Goal: Task Accomplishment & Management: Manage account settings

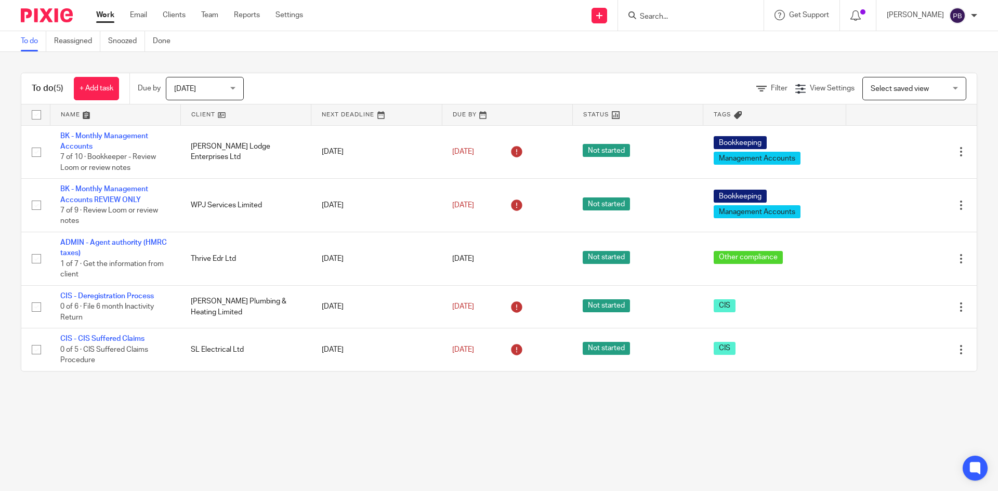
click at [684, 17] on input "Search" at bounding box center [686, 16] width 94 height 9
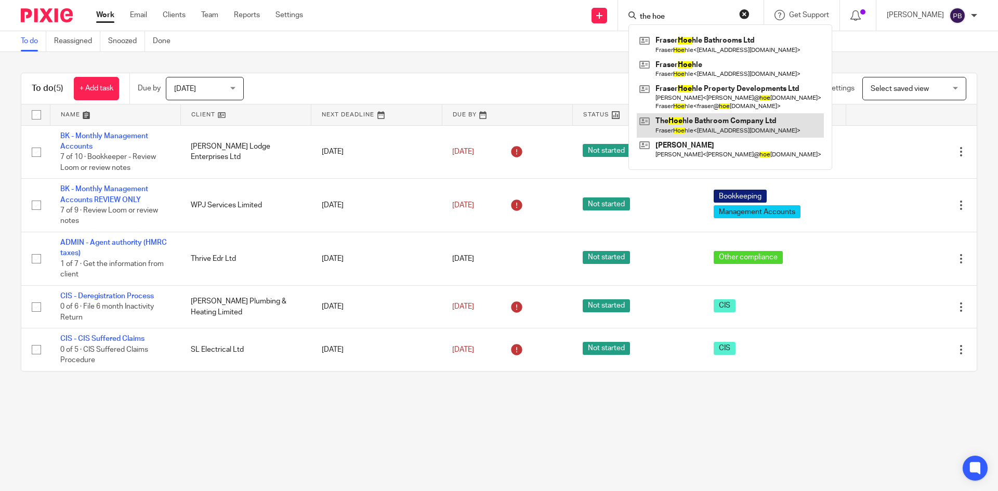
type input "the hoe"
click at [726, 128] on link at bounding box center [730, 125] width 187 height 24
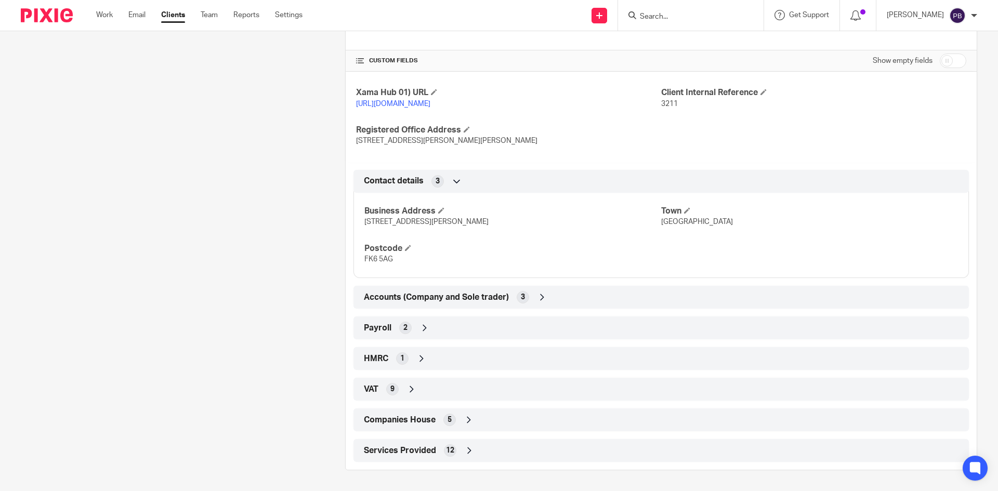
scroll to position [412, 0]
click at [420, 324] on icon at bounding box center [424, 328] width 10 height 10
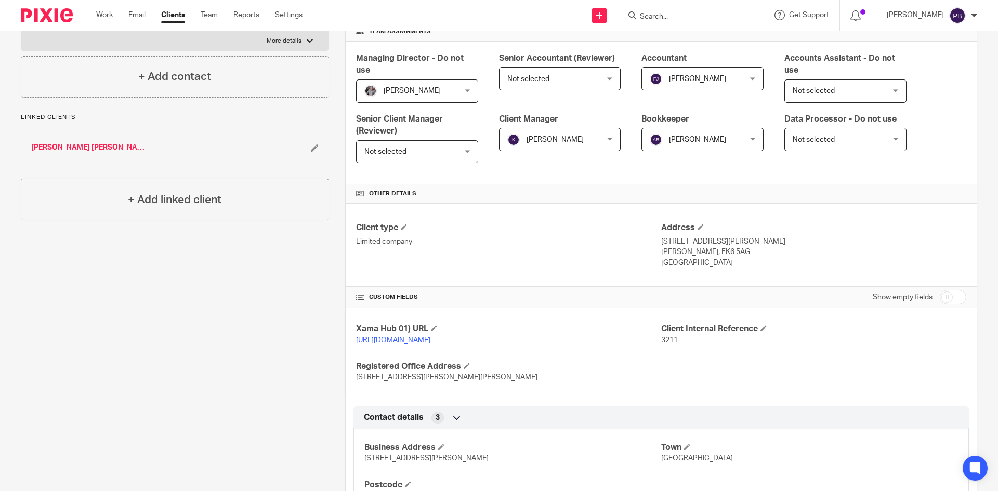
scroll to position [148, 0]
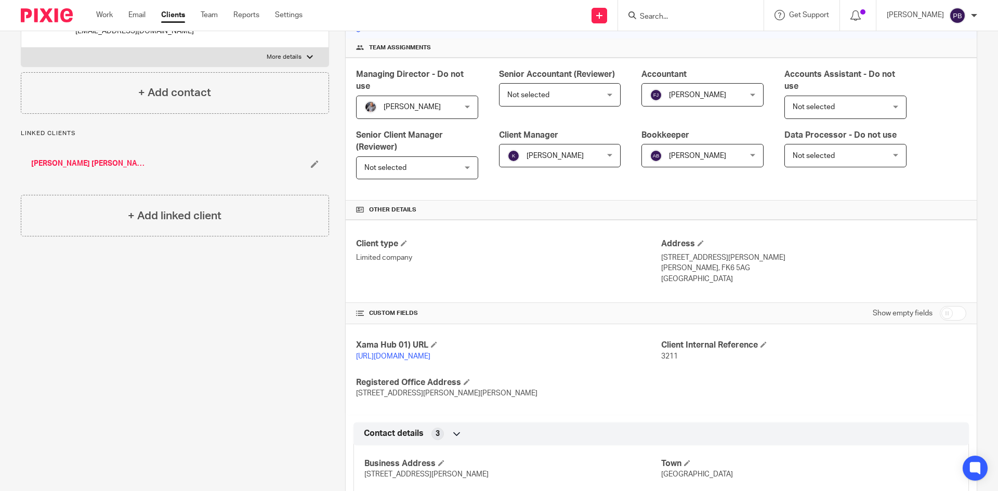
click at [943, 315] on input "checkbox" at bounding box center [953, 313] width 27 height 15
checkbox input "true"
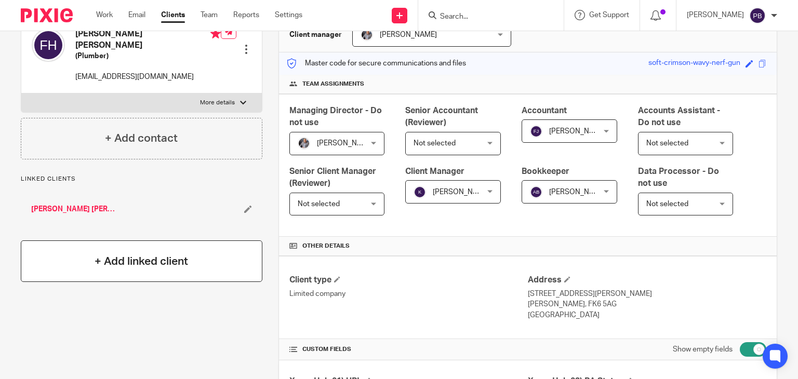
scroll to position [0, 0]
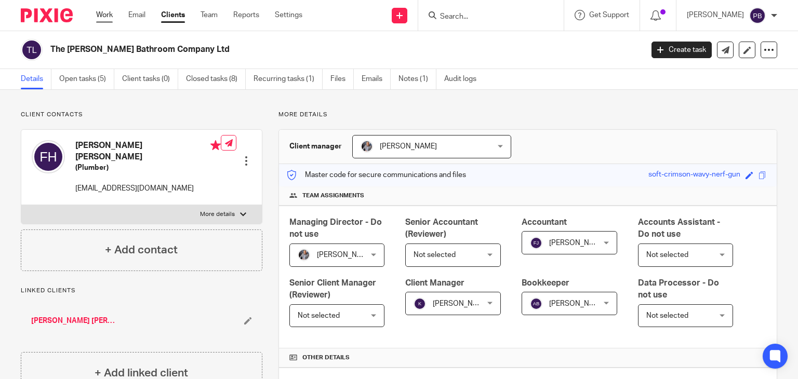
click at [104, 17] on link "Work" at bounding box center [104, 15] width 17 height 10
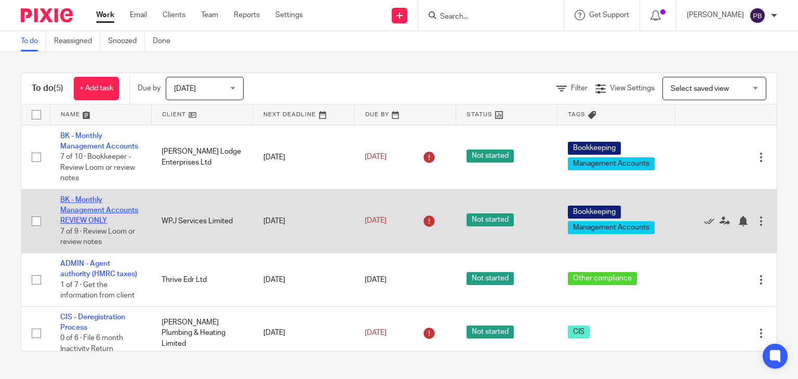
click at [85, 219] on link "BK - Monthly Management Accounts REVIEW ONLY" at bounding box center [99, 210] width 78 height 29
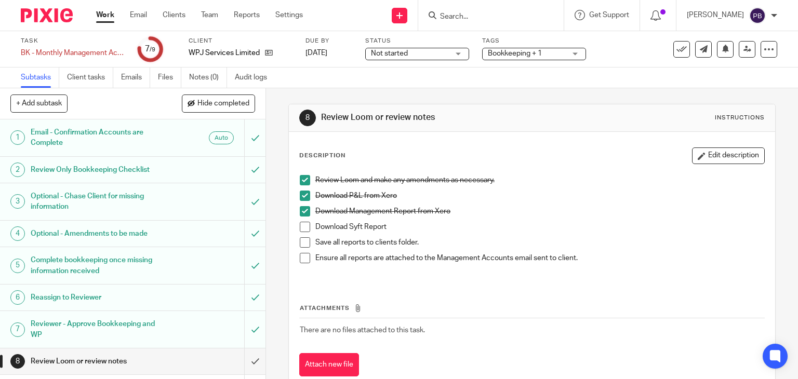
click at [305, 224] on span at bounding box center [305, 227] width 10 height 10
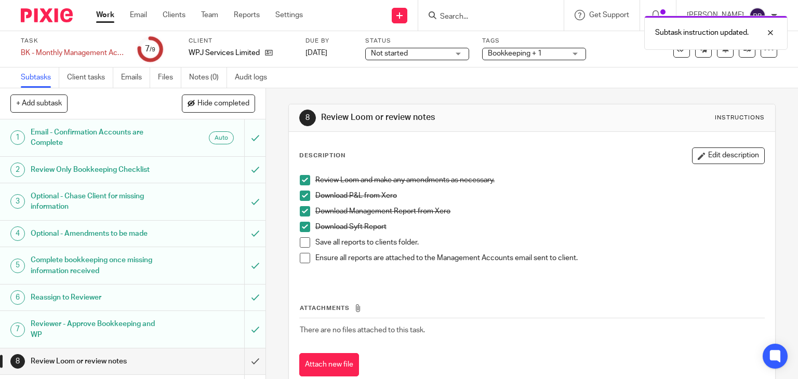
click at [308, 244] on li "Save all reports to clients folder." at bounding box center [532, 245] width 465 height 16
click at [304, 241] on span at bounding box center [305, 242] width 10 height 10
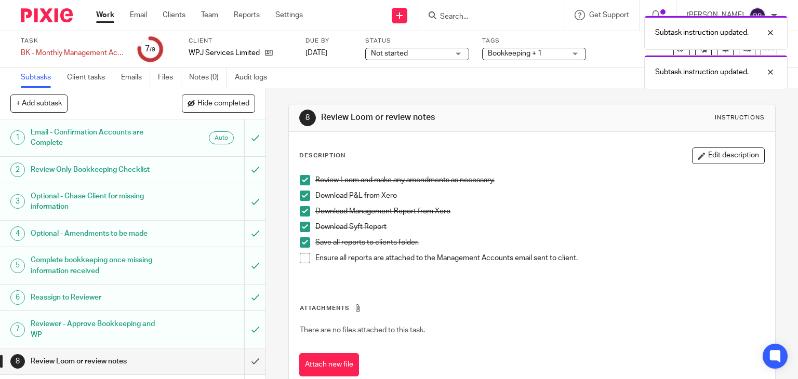
click at [301, 256] on span at bounding box center [305, 258] width 10 height 10
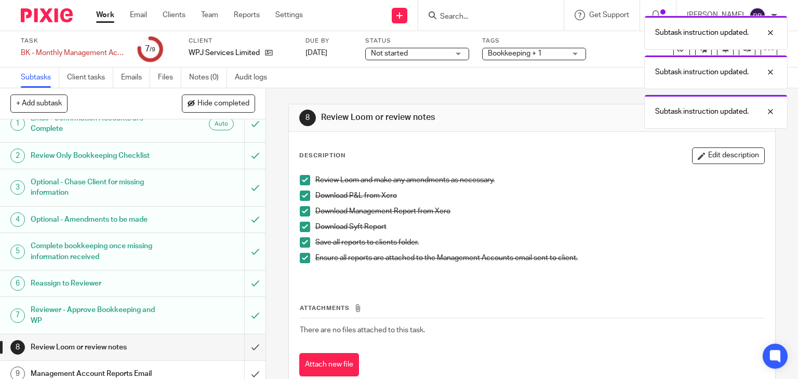
scroll to position [22, 0]
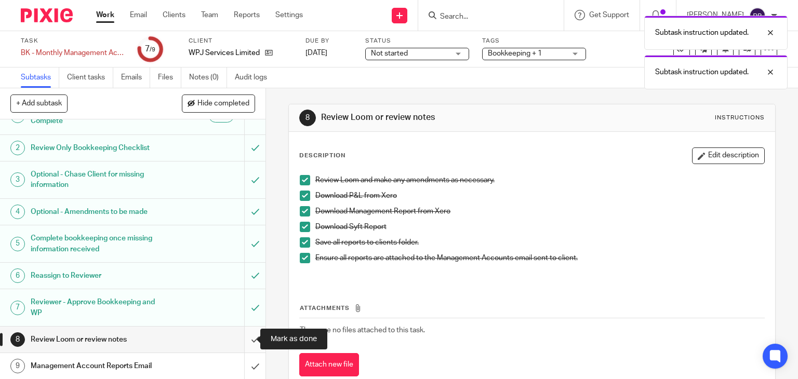
click at [244, 338] on input "submit" at bounding box center [133, 340] width 266 height 26
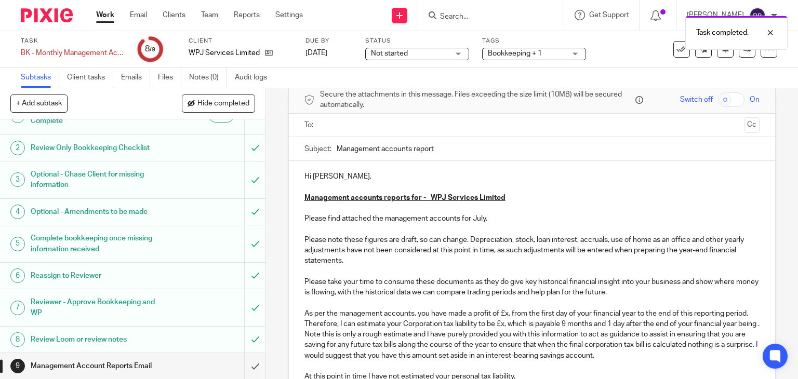
scroll to position [104, 0]
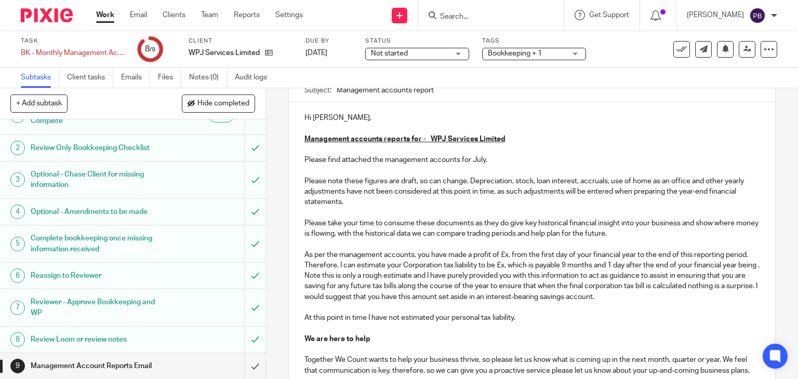
click at [484, 163] on p "Please find attached the management accounts for July." at bounding box center [533, 160] width 456 height 10
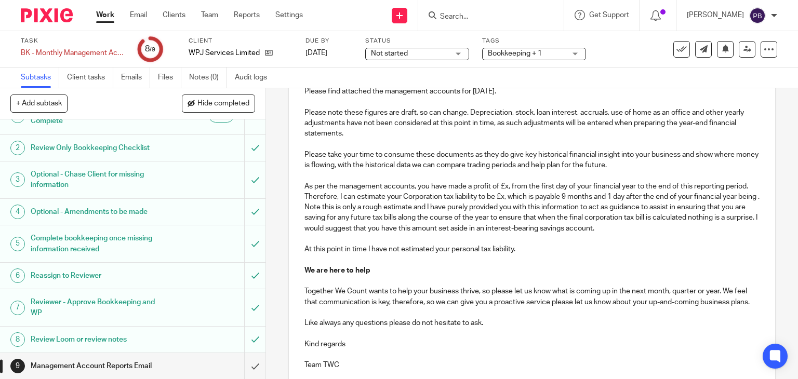
scroll to position [208, 0]
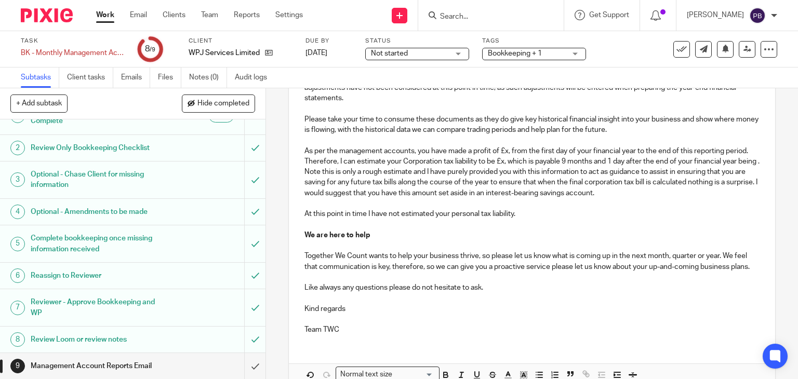
click at [507, 152] on p "Please note these figures are draft, so can change. Depreciation, stock, loan i…" at bounding box center [533, 156] width 456 height 168
click at [557, 160] on p "Please note these figures are draft, so can change. Depreciation, stock, loan i…" at bounding box center [533, 156] width 456 height 168
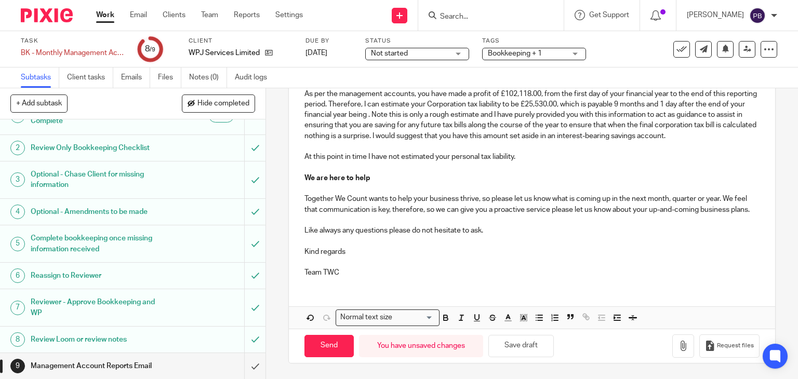
scroll to position [285, 0]
click at [678, 347] on icon "button" at bounding box center [683, 346] width 10 height 10
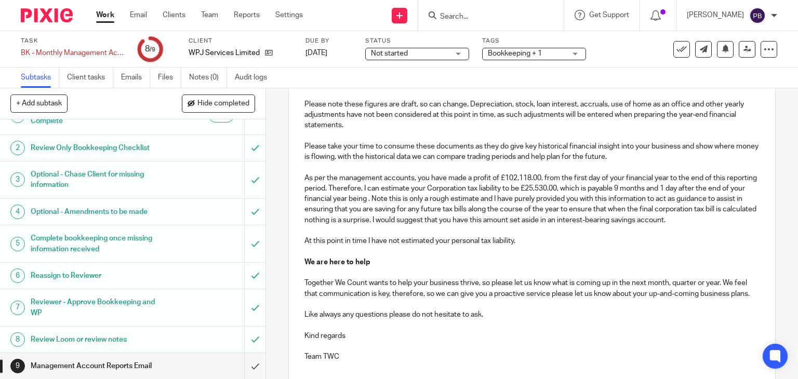
scroll to position [0, 0]
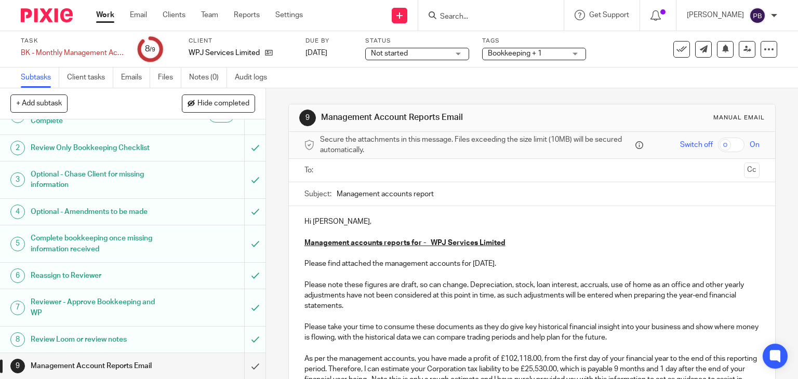
click at [382, 171] on input "text" at bounding box center [532, 171] width 416 height 12
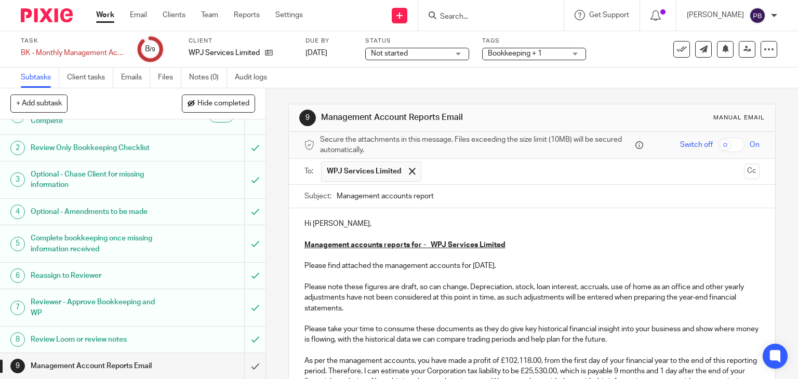
click at [427, 169] on input "text" at bounding box center [583, 172] width 313 height 20
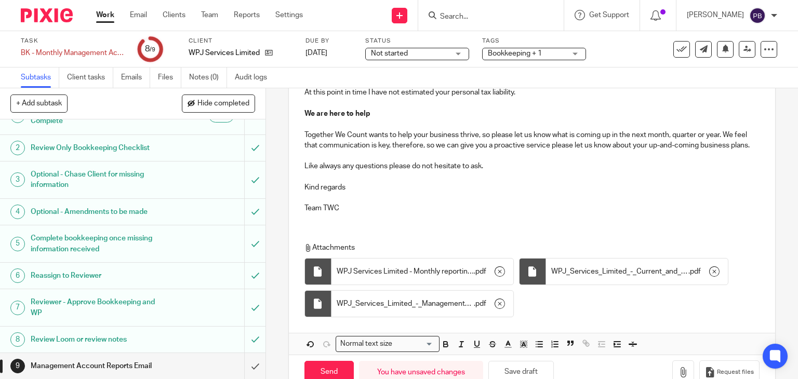
scroll to position [377, 0]
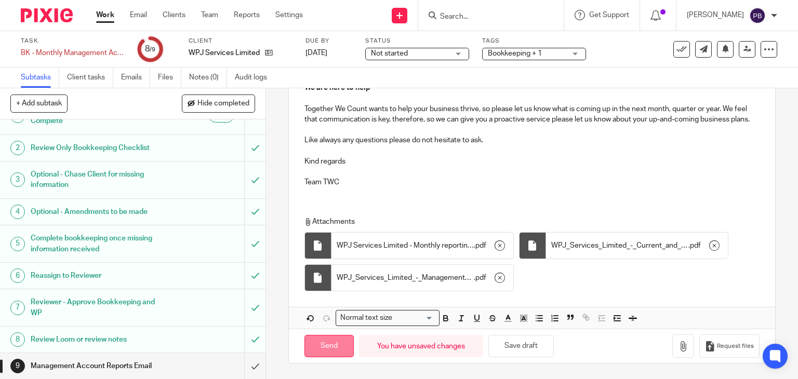
click at [328, 347] on input "Send" at bounding box center [329, 346] width 49 height 22
click at [200, 105] on span "Hide completed" at bounding box center [223, 104] width 52 height 8
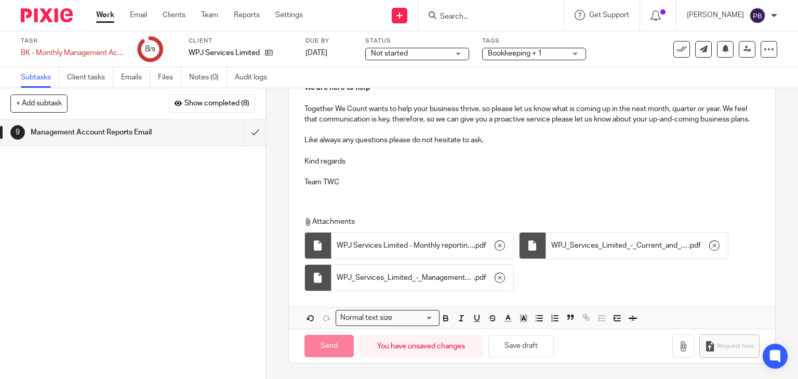
type input "Sent"
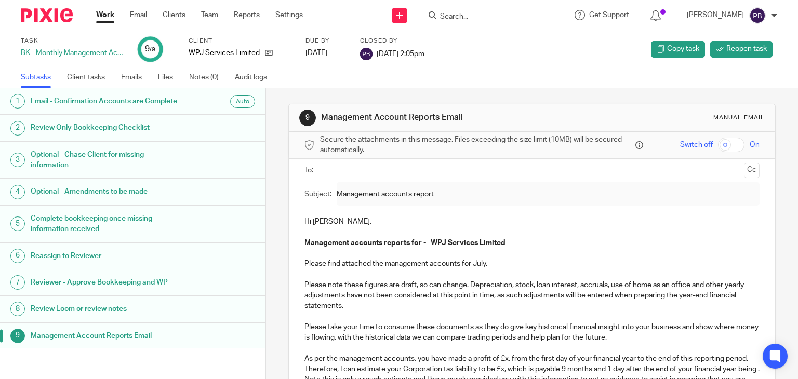
click at [103, 18] on link "Work" at bounding box center [105, 15] width 18 height 10
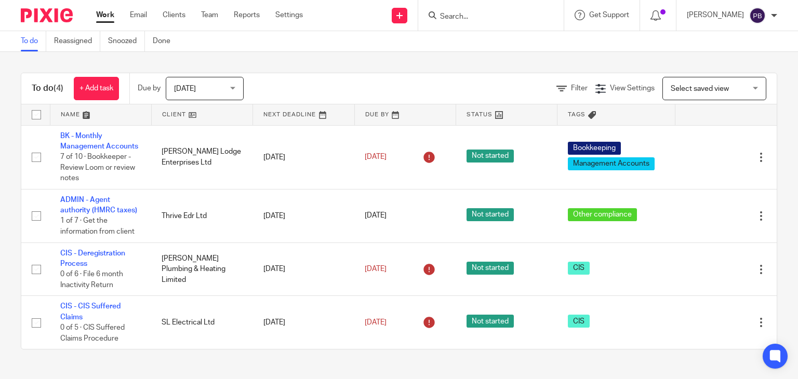
click at [507, 14] on input "Search" at bounding box center [486, 16] width 94 height 9
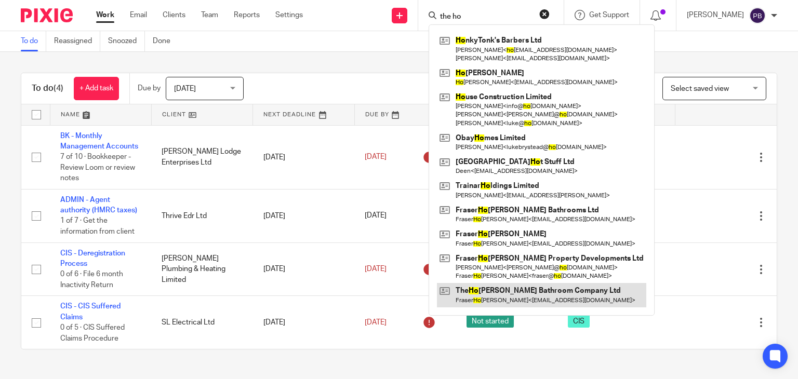
type input "the ho"
click at [518, 294] on link at bounding box center [541, 295] width 209 height 24
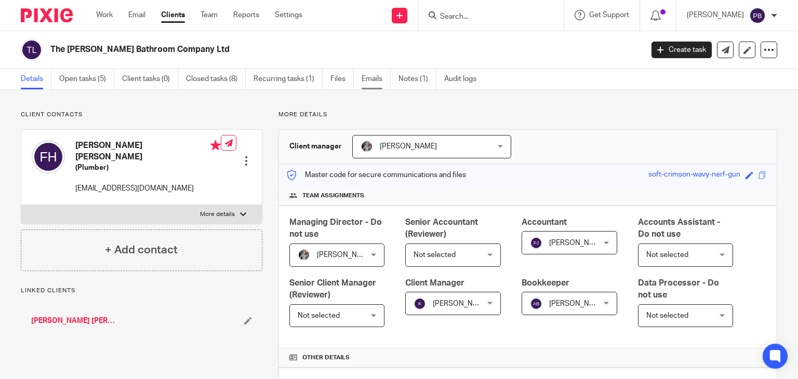
click at [370, 80] on link "Emails" at bounding box center [376, 79] width 29 height 20
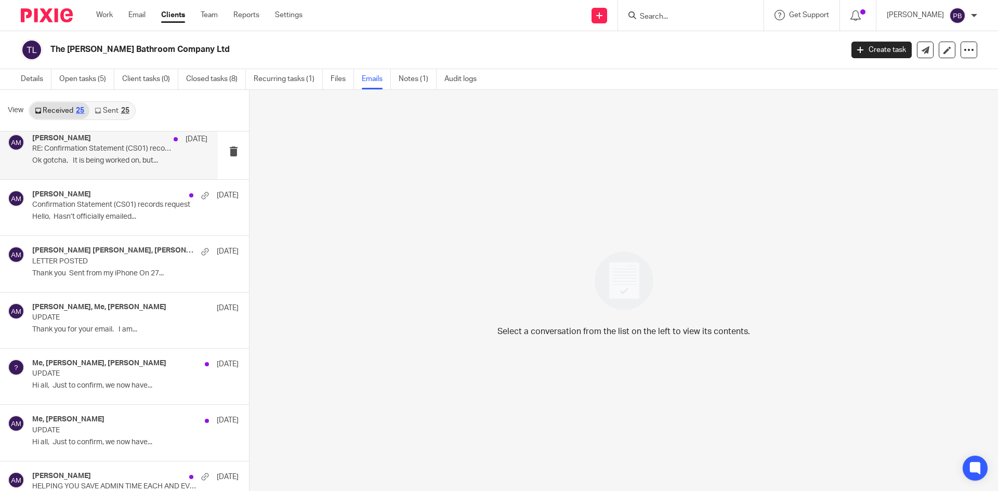
scroll to position [572, 0]
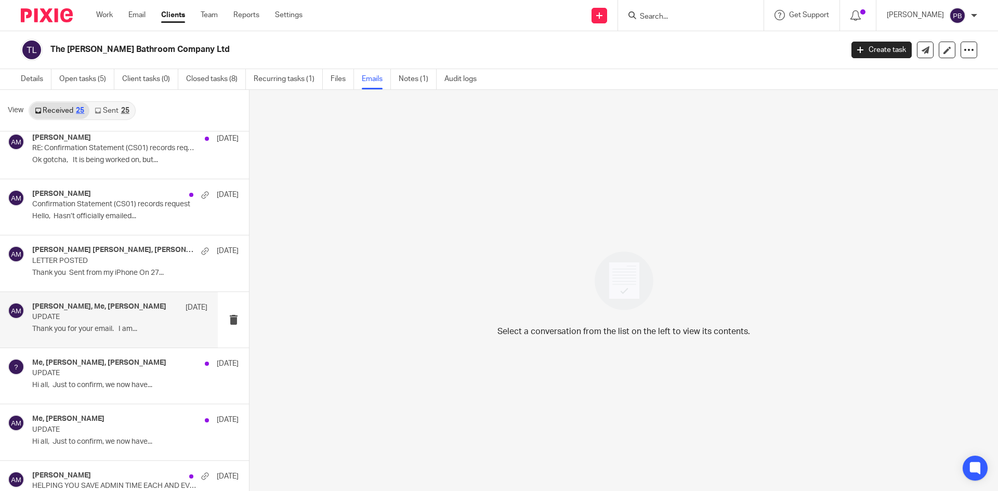
click at [94, 316] on p "UPDATE" at bounding box center [102, 317] width 140 height 9
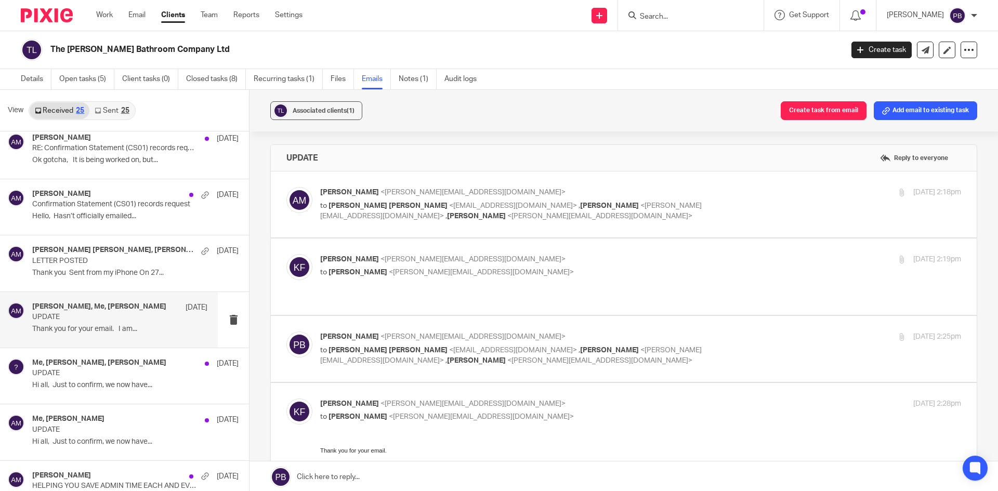
scroll to position [0, 0]
click at [485, 332] on p "[PERSON_NAME] <[PERSON_NAME][EMAIL_ADDRESS][DOMAIN_NAME]>" at bounding box center [533, 337] width 427 height 11
checkbox input "true"
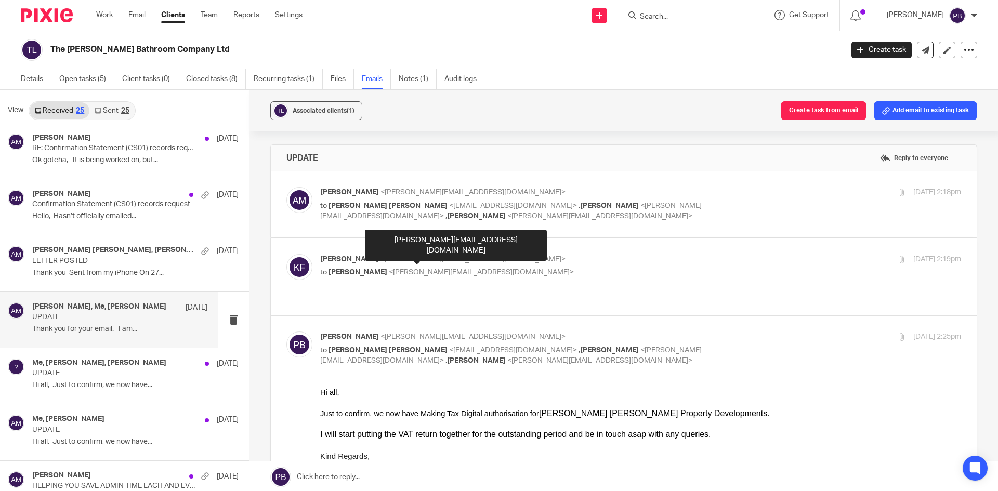
click at [419, 258] on span "<[PERSON_NAME][EMAIL_ADDRESS][DOMAIN_NAME]>" at bounding box center [472, 259] width 185 height 7
checkbox input "true"
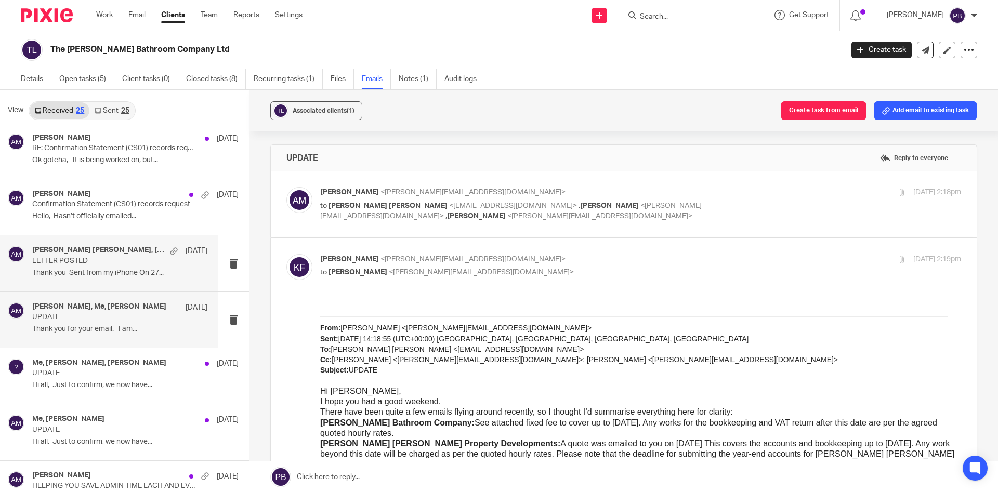
click at [61, 257] on p "LETTER POSTED" at bounding box center [102, 261] width 140 height 9
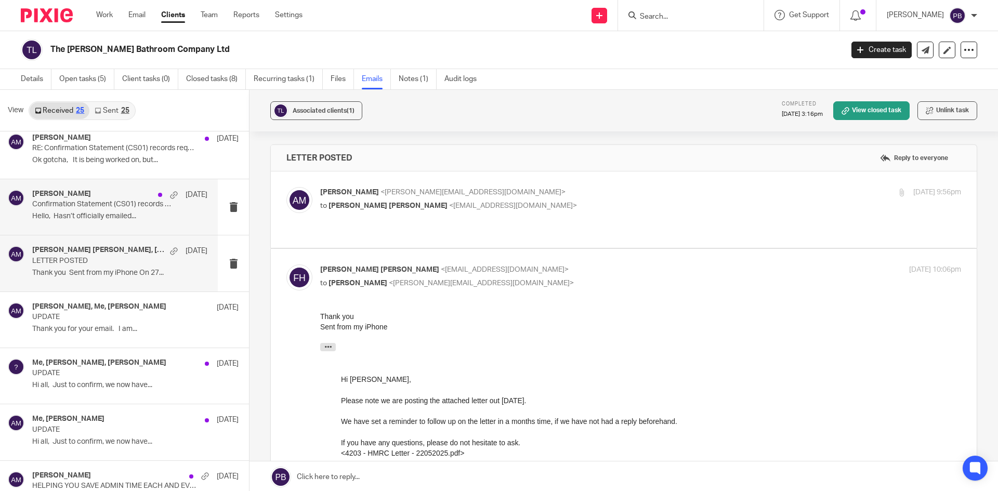
click at [95, 202] on p "Confirmation Statement (CS01) records request" at bounding box center [102, 204] width 140 height 9
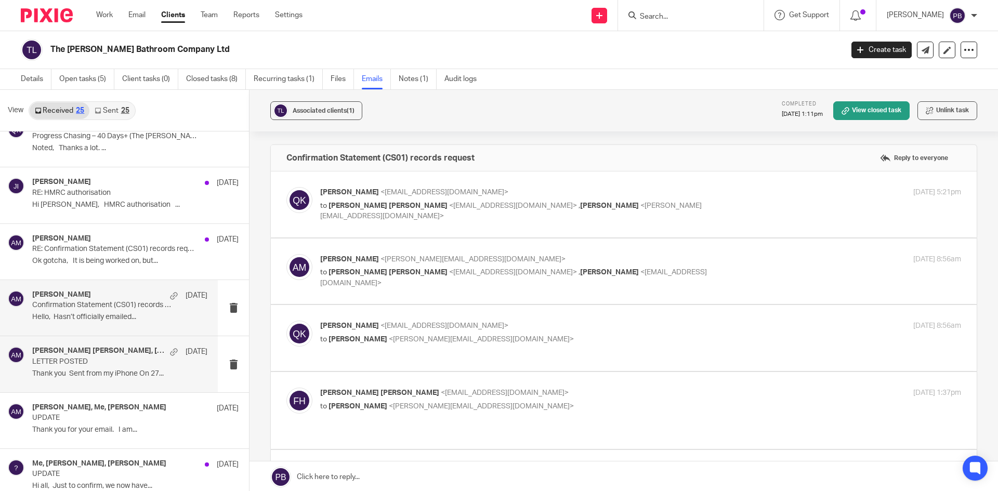
scroll to position [468, 0]
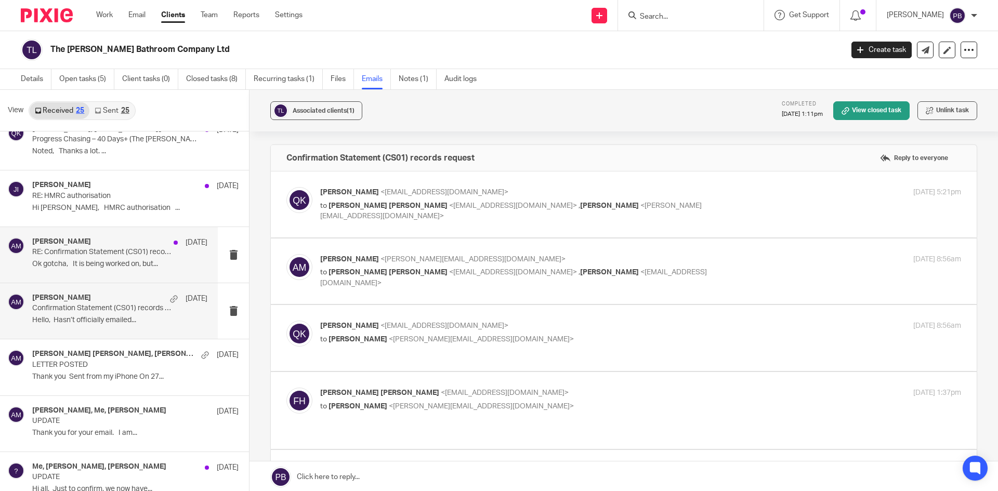
click at [74, 254] on p "RE: Confirmation Statement (CS01) records request" at bounding box center [102, 252] width 140 height 9
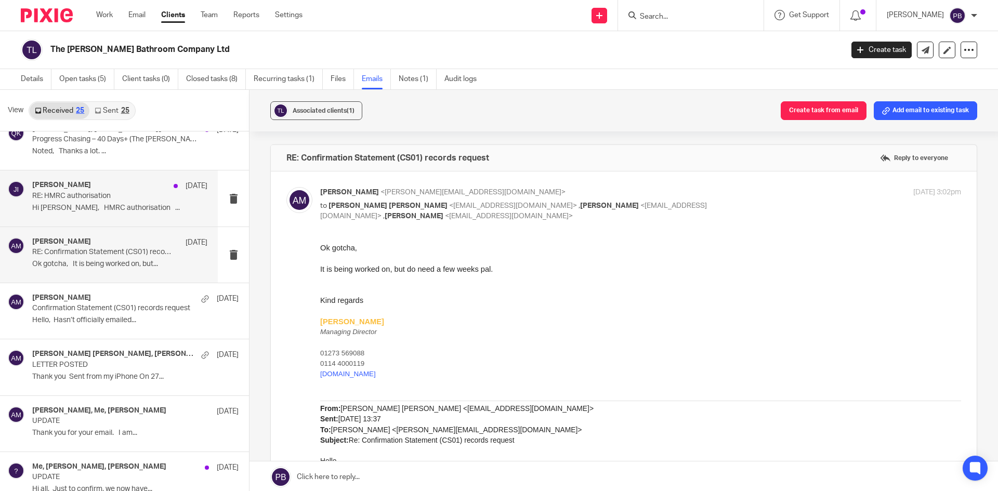
scroll to position [0, 0]
click at [70, 195] on p "RE: HMRC authorisation" at bounding box center [102, 196] width 140 height 9
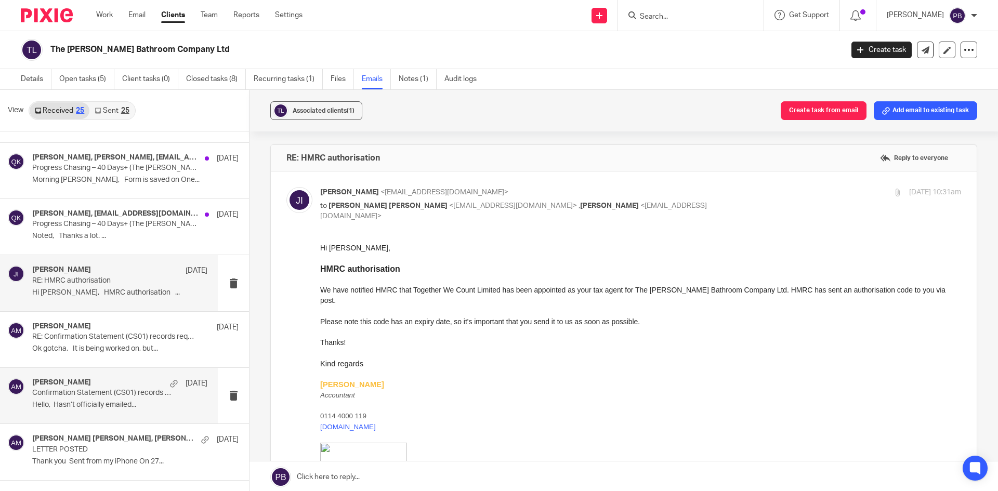
scroll to position [364, 0]
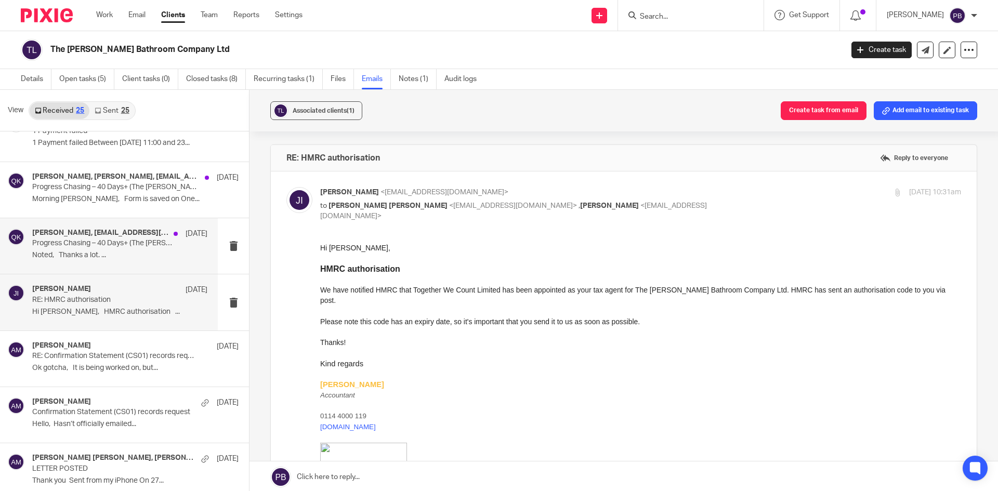
click at [67, 242] on p "Progress Chasing – 40 Days+ (The Hoehle Bathroom Company – SC807005)" at bounding box center [102, 243] width 140 height 9
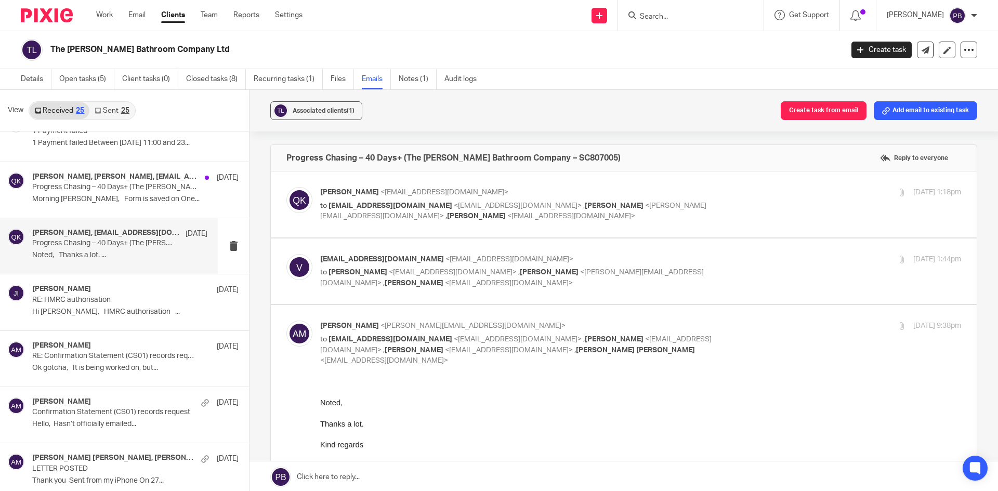
scroll to position [0, 0]
click at [91, 186] on p "Progress Chasing – 40 Days+ (The Hoehle Bathroom Company – SC807005)" at bounding box center [102, 187] width 140 height 9
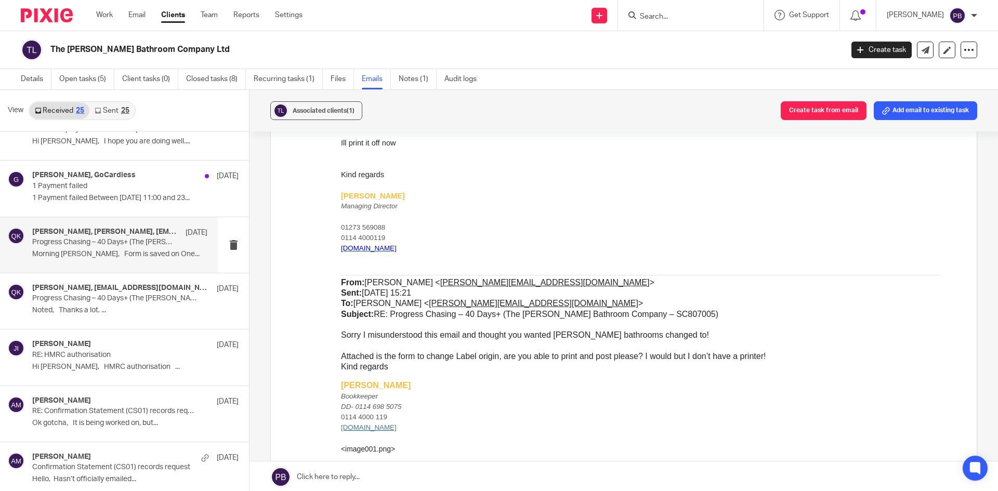
scroll to position [156, 0]
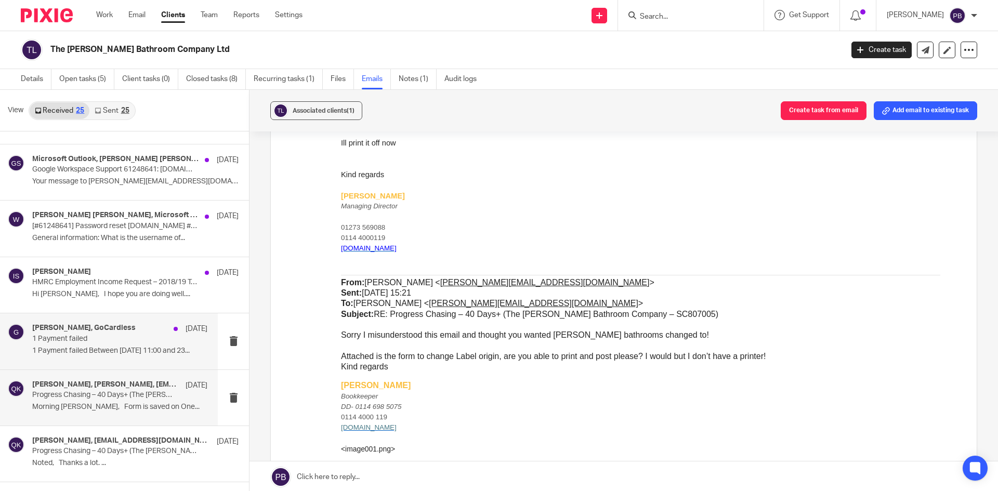
click at [86, 335] on p "1 Payment failed" at bounding box center [102, 339] width 140 height 9
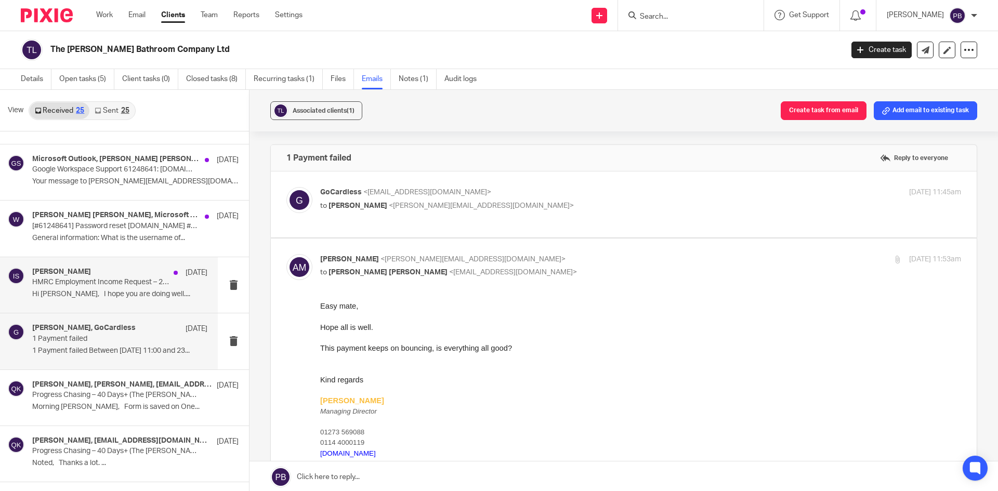
scroll to position [0, 0]
click at [88, 283] on p "HMRC Employment Income Request – 2018/19 Tax Year" at bounding box center [102, 282] width 140 height 9
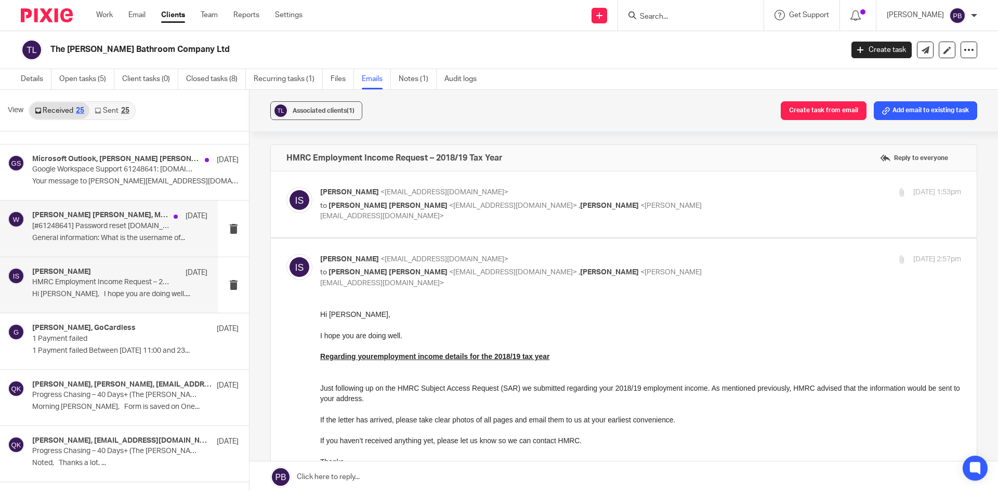
click at [98, 236] on p "General information: What is the username of..." at bounding box center [119, 238] width 175 height 9
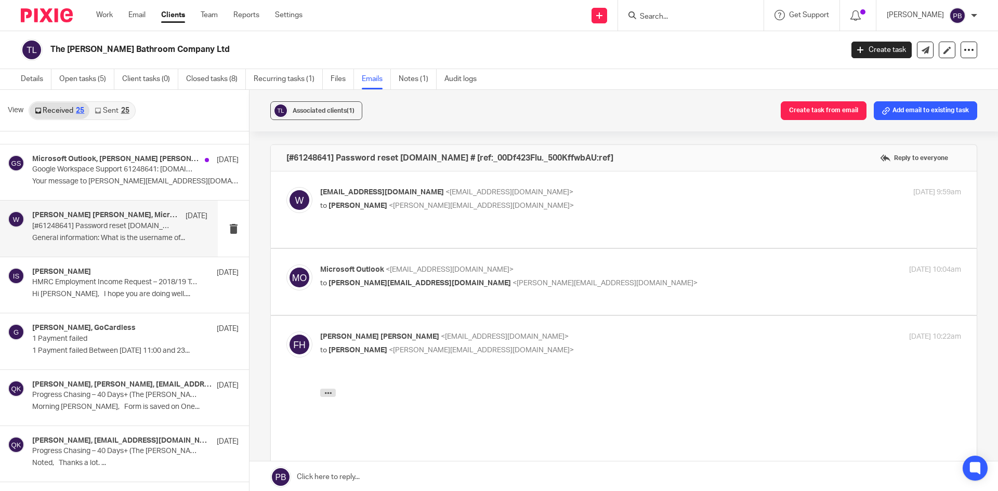
scroll to position [52, 0]
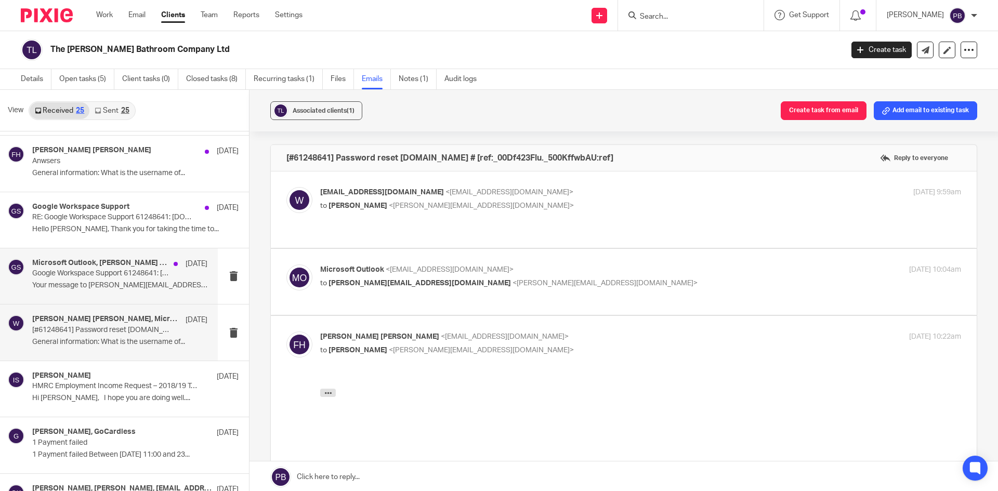
click at [100, 261] on h4 "Microsoft Outlook, Fraser Hoehle, Google Workspace Support" at bounding box center [100, 263] width 136 height 9
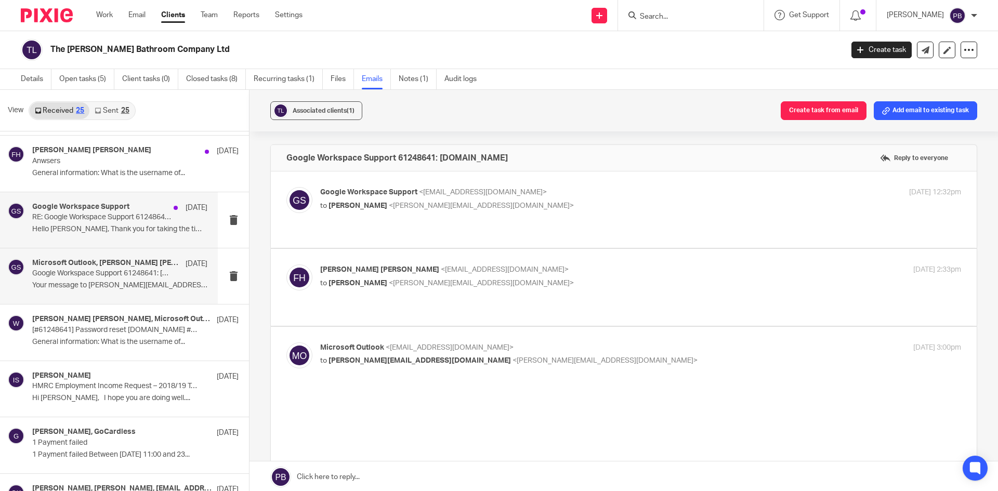
click at [81, 214] on p "RE: Google Workspace Support 61248641: hoehleltd.com" at bounding box center [102, 217] width 140 height 9
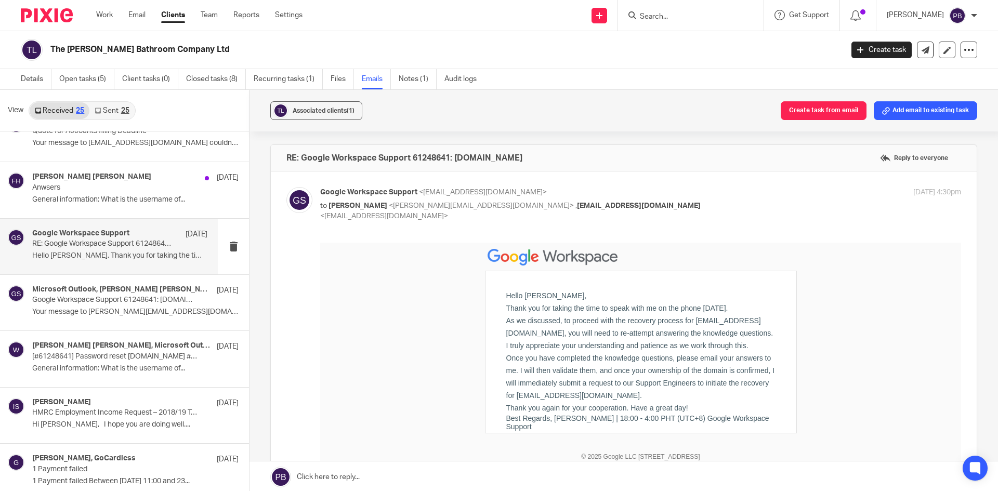
scroll to position [0, 0]
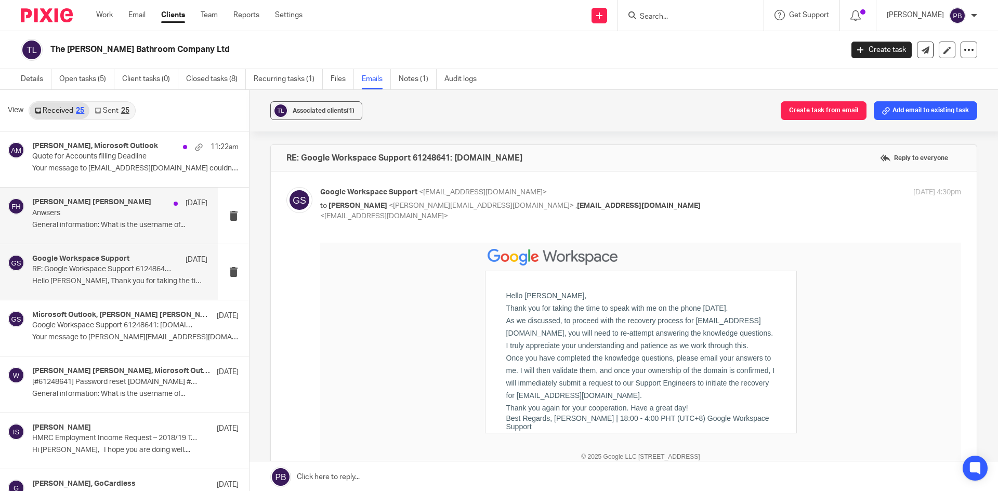
click at [77, 218] on div "Fraser Hoehle 17 Jul Anwsers General information: What is the username of..." at bounding box center [119, 215] width 175 height 35
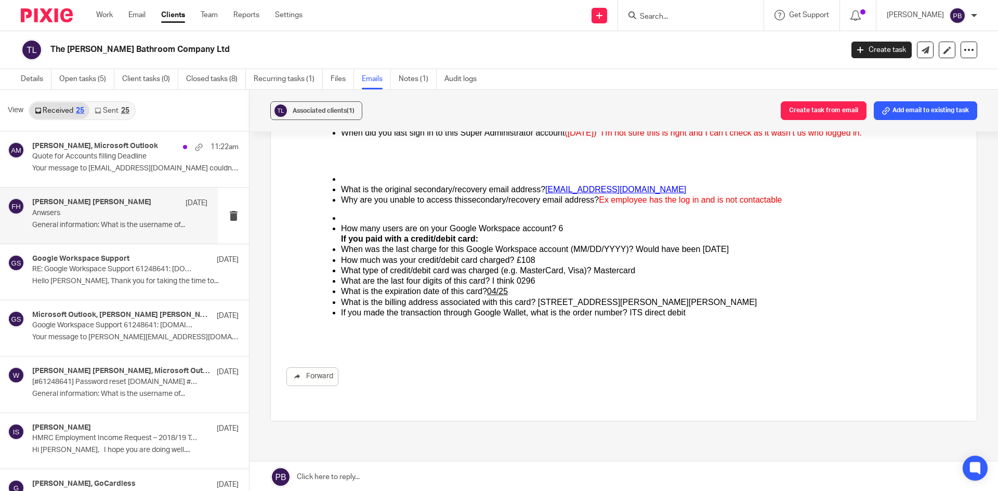
scroll to position [156, 0]
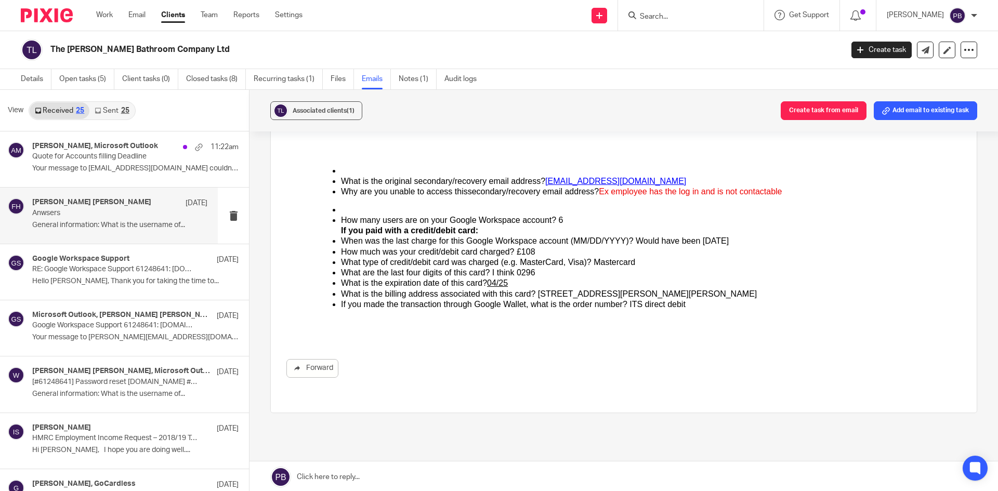
click at [108, 115] on link "Sent 25" at bounding box center [111, 110] width 45 height 17
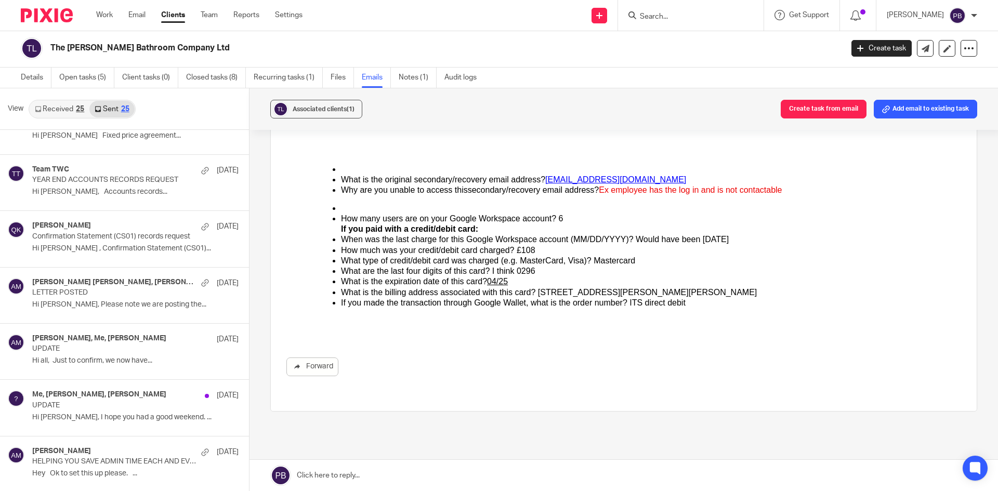
scroll to position [779, 0]
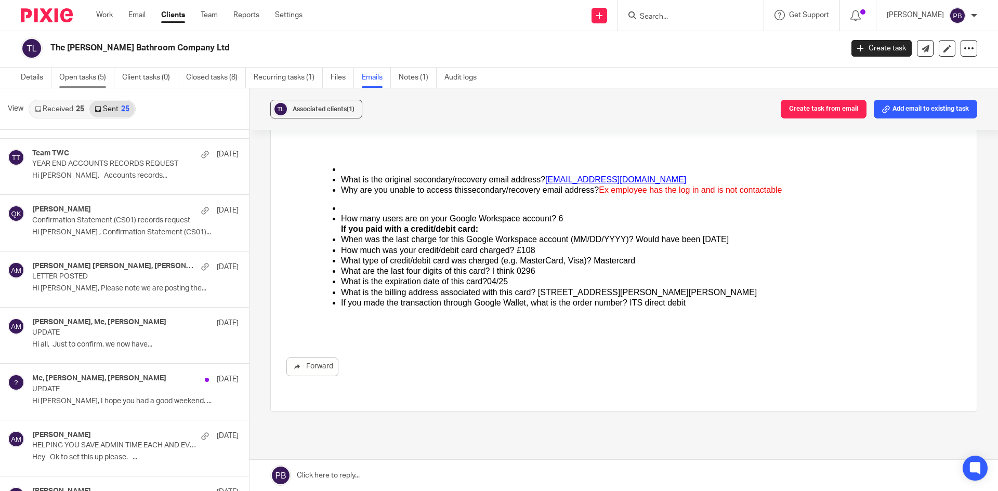
click at [76, 78] on link "Open tasks (5)" at bounding box center [86, 78] width 55 height 20
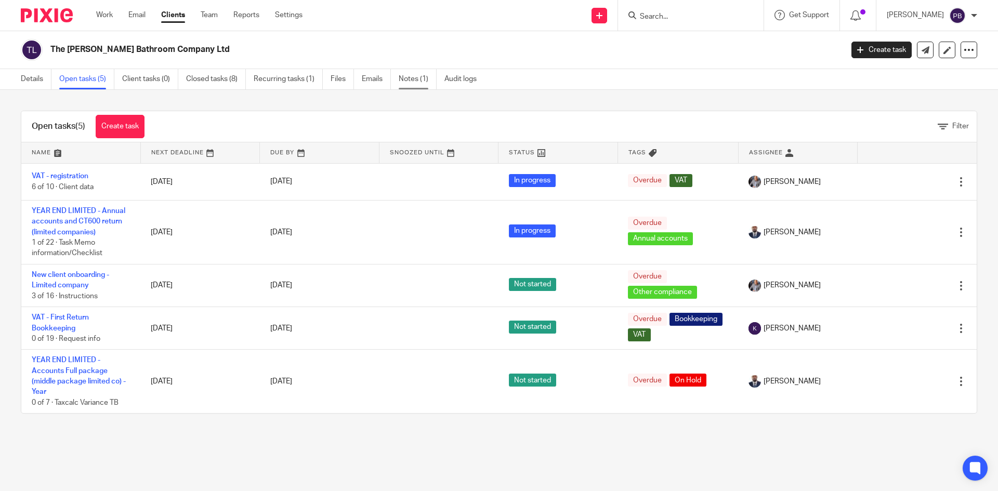
click at [406, 81] on link "Notes (1)" at bounding box center [418, 79] width 38 height 20
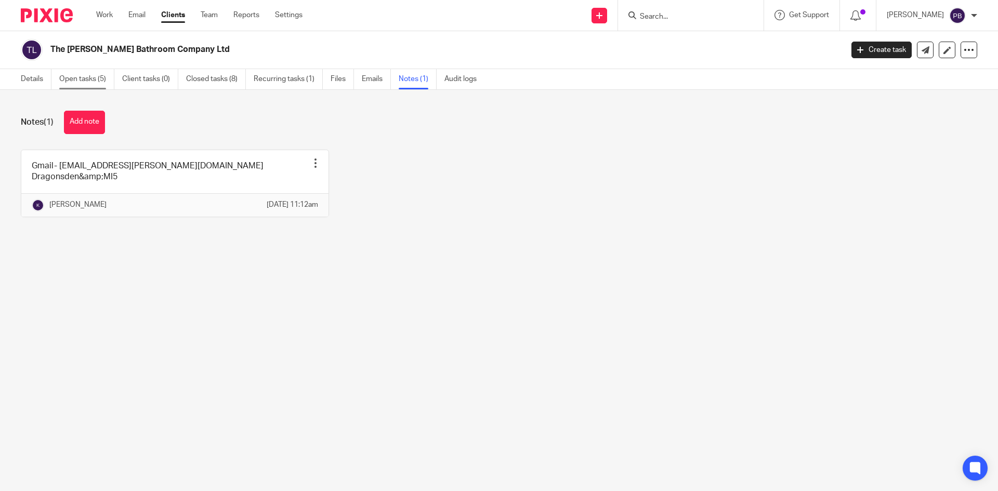
click at [99, 84] on link "Open tasks (5)" at bounding box center [86, 79] width 55 height 20
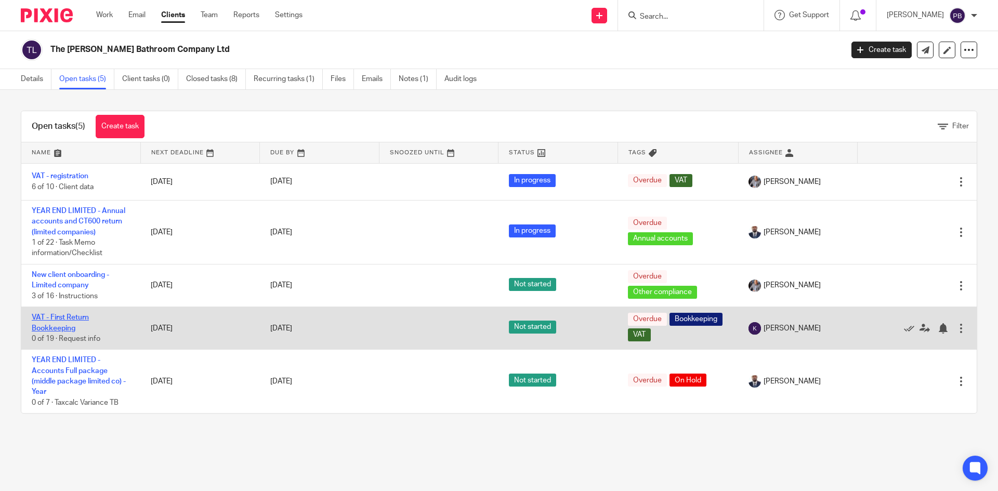
click at [68, 316] on link "VAT - First Return Bookkeeping" at bounding box center [60, 323] width 57 height 18
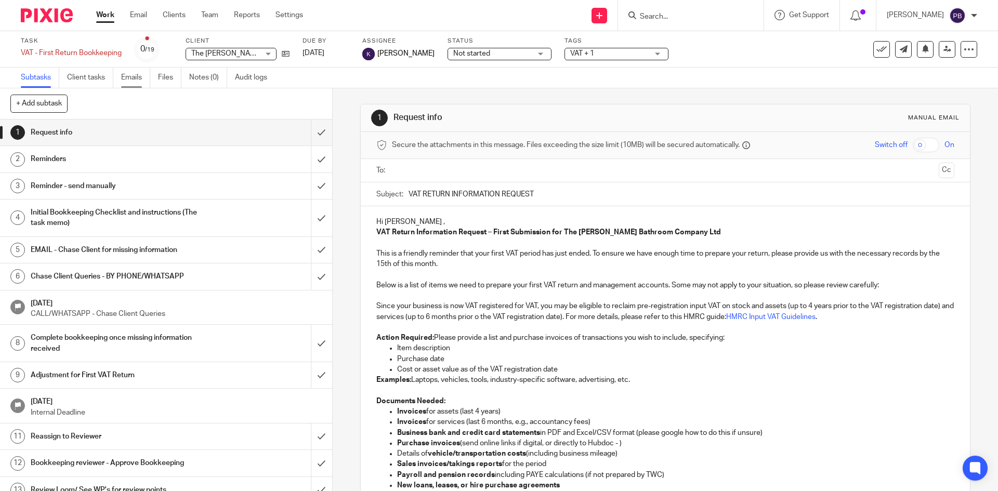
click at [136, 75] on link "Emails" at bounding box center [135, 78] width 29 height 20
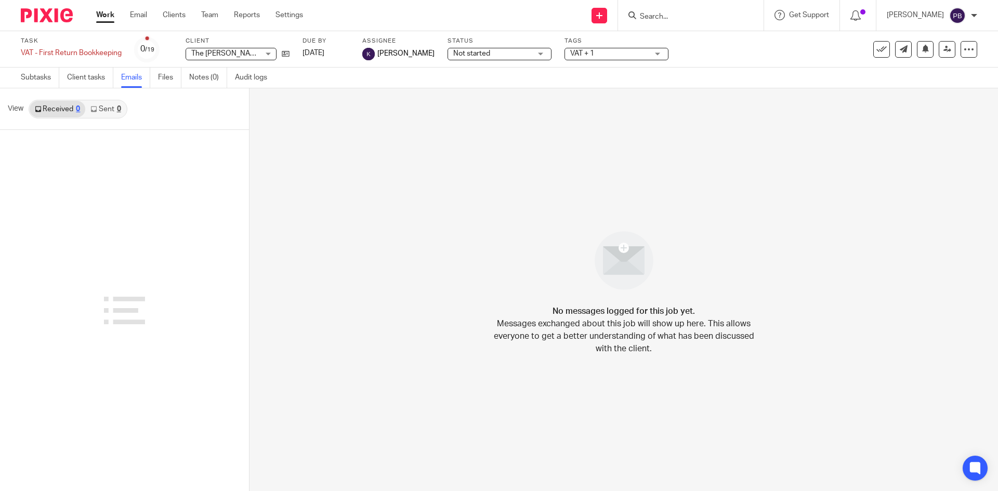
click at [102, 16] on link "Work" at bounding box center [105, 15] width 18 height 10
